Goal: Task Accomplishment & Management: Use online tool/utility

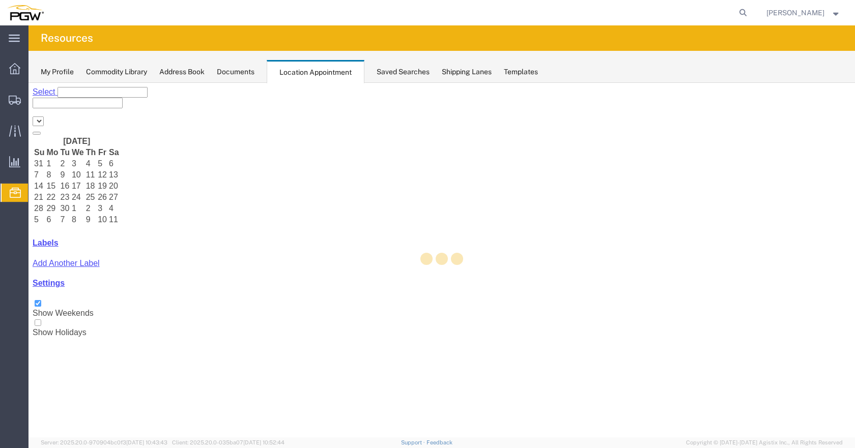
select select "28253"
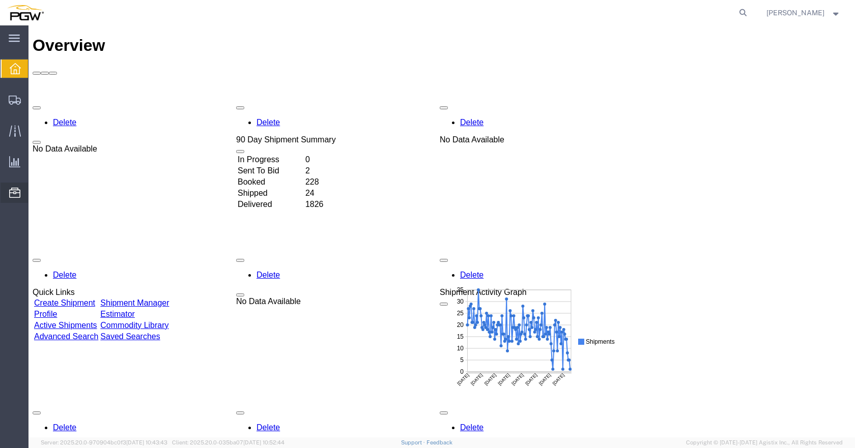
click at [0, 0] on span "Location Appointment" at bounding box center [0, 0] width 0 height 0
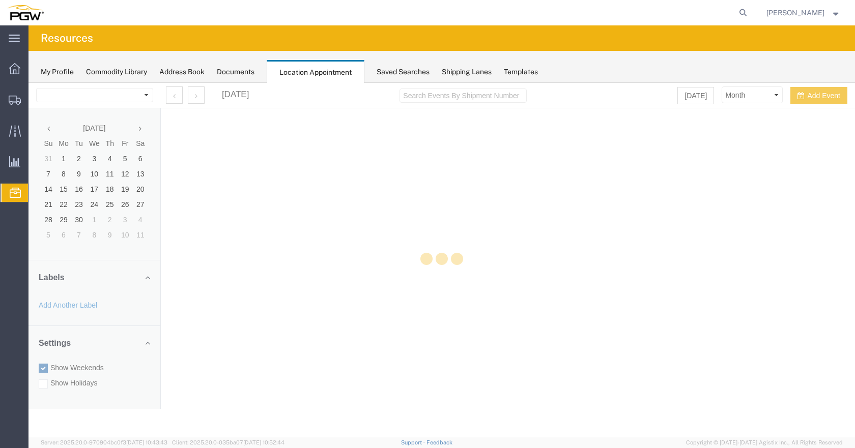
select select "28253"
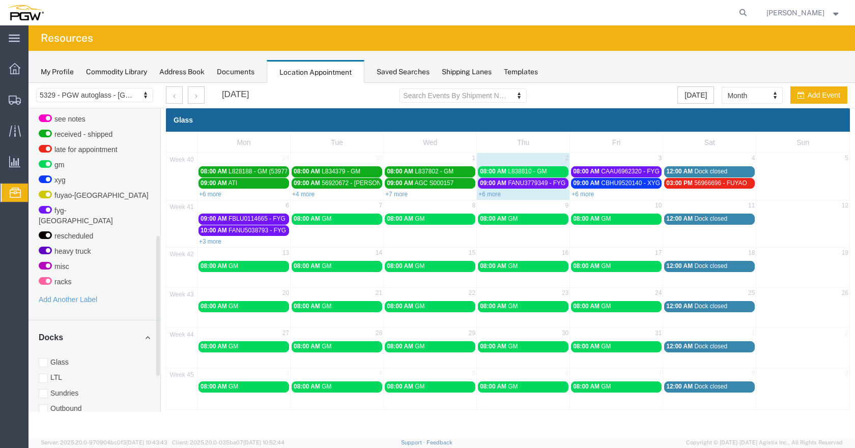
scroll to position [302, 0]
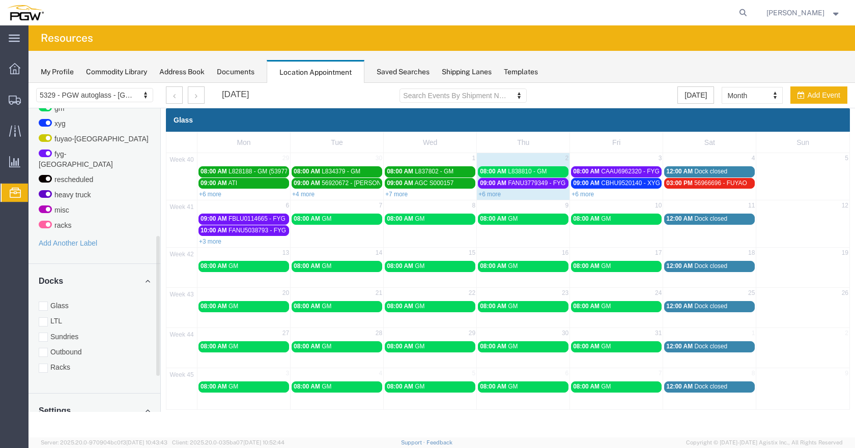
drag, startPoint x: 157, startPoint y: 278, endPoint x: 157, endPoint y: 411, distance: 132.3
click at [157, 411] on div "September 2025 Su Mo Tu We Th Fr Sa 31 1 2 3 4 5 6 7 8 9 10 11 12 13 14 15 16 1…" at bounding box center [95, 260] width 132 height 304
click at [44, 364] on div at bounding box center [43, 368] width 9 height 9
click at [29, 83] on input "Racks" at bounding box center [29, 83] width 0 height 0
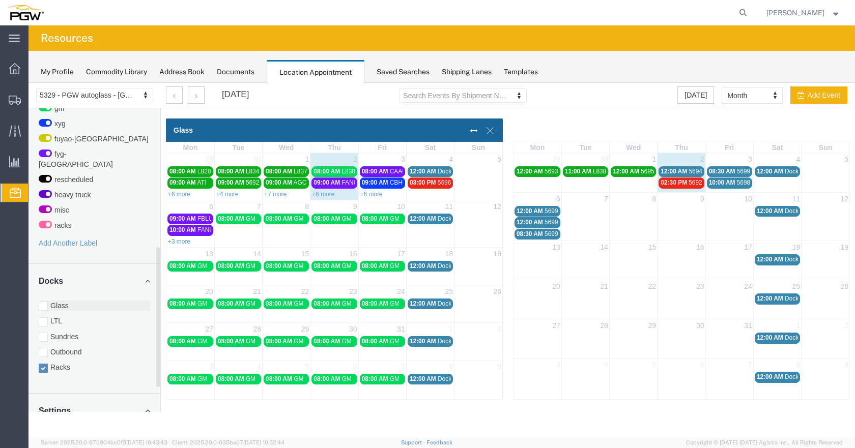
click at [41, 302] on div at bounding box center [43, 306] width 9 height 9
click at [29, 83] on input "Glass" at bounding box center [29, 83] width 0 height 0
